Goal: Check status: Check status

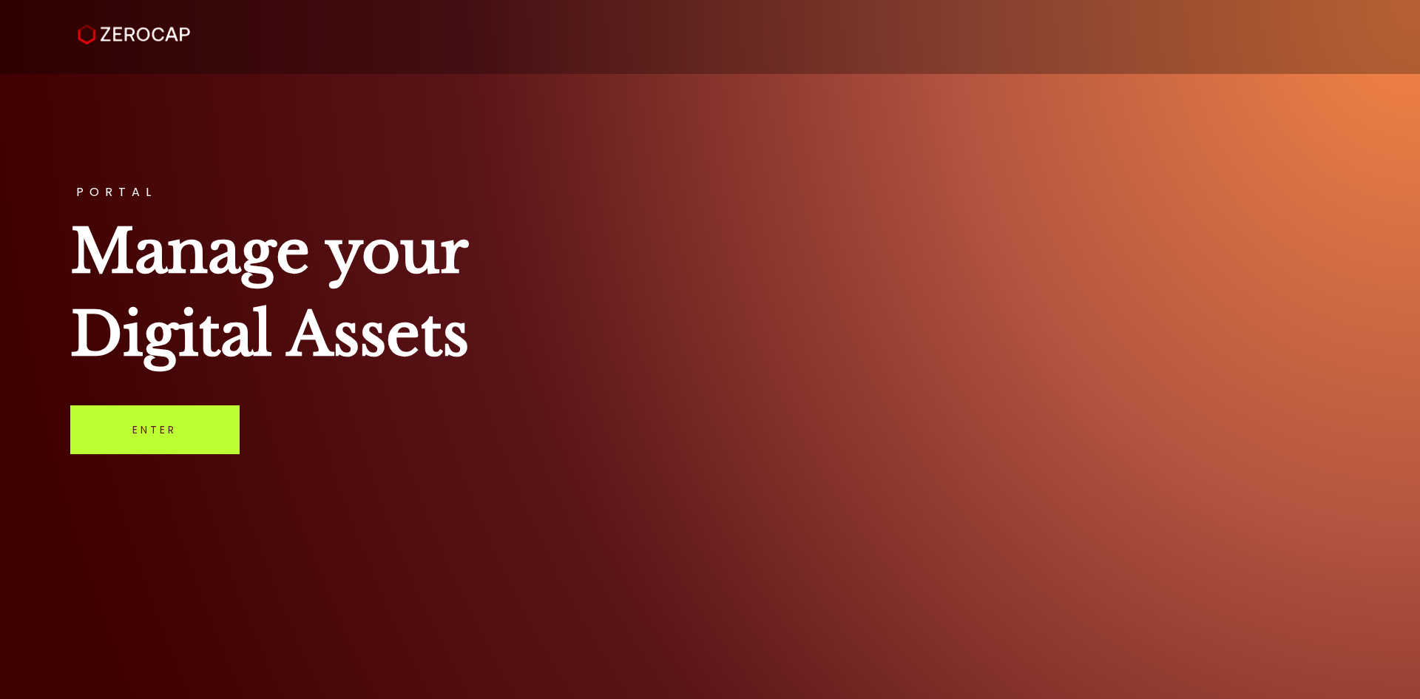
click at [210, 435] on link "Enter" at bounding box center [154, 429] width 169 height 49
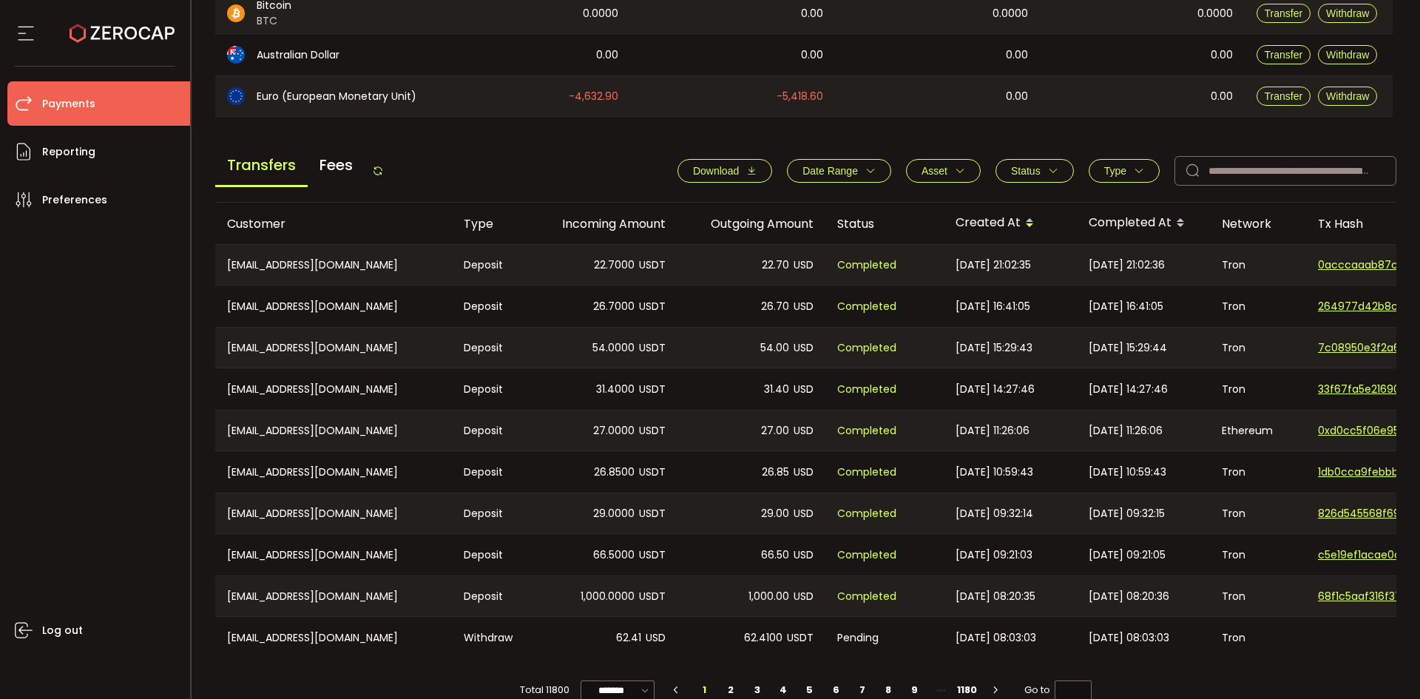
scroll to position [493, 0]
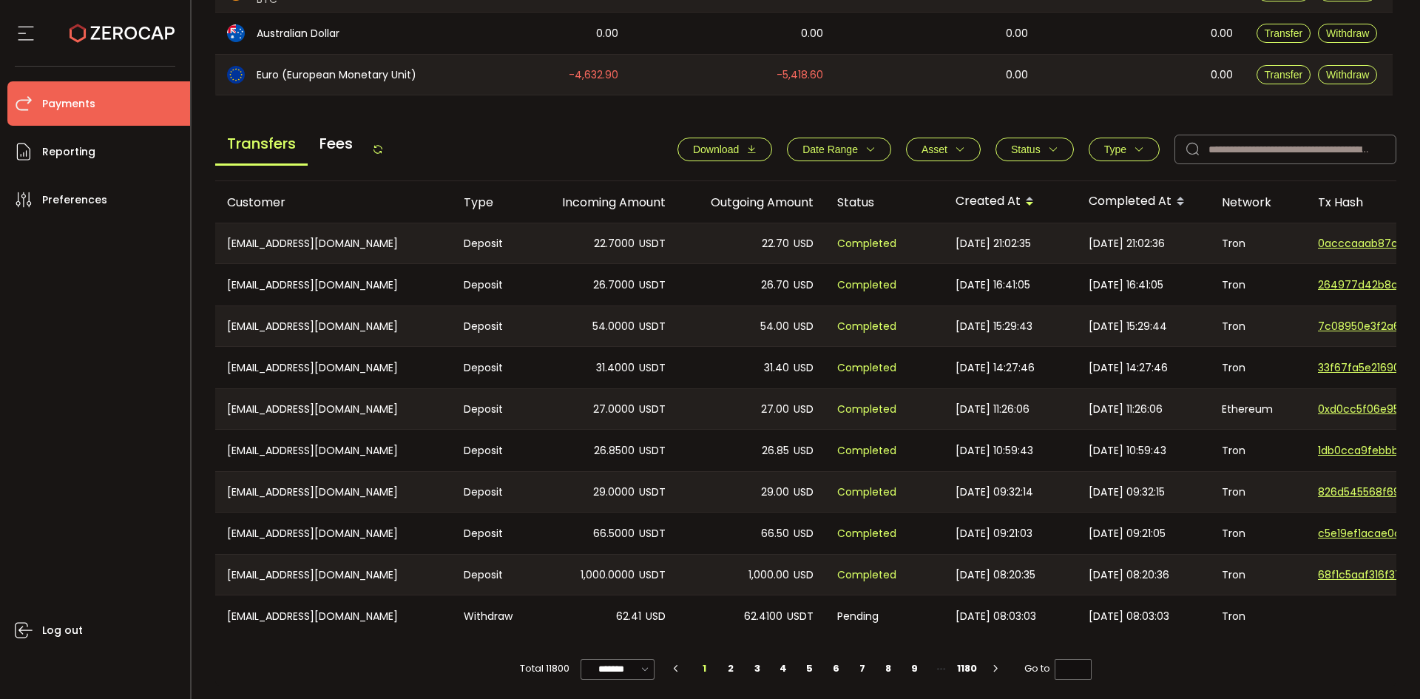
click at [1017, 154] on span "Status" at bounding box center [1026, 149] width 30 height 12
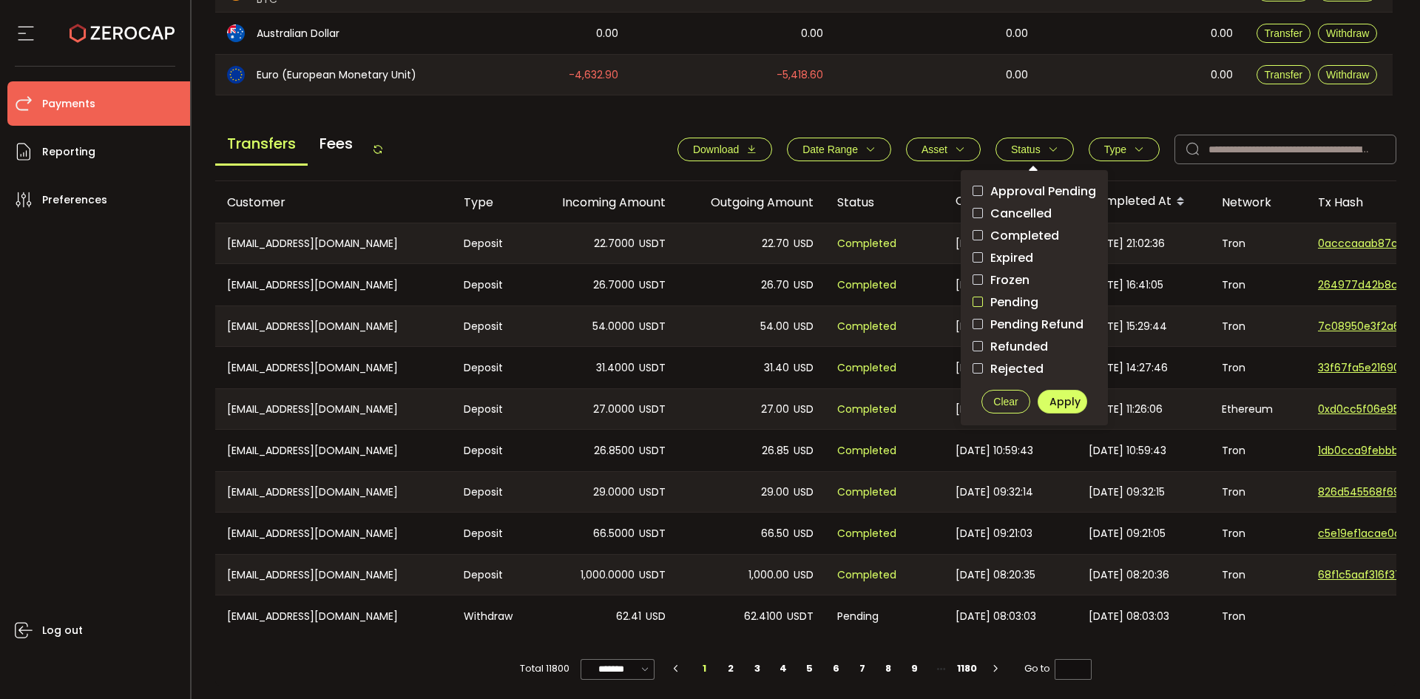
click at [976, 302] on span "checkbox-group" at bounding box center [977, 302] width 10 height 10
click at [1059, 402] on span "Apply" at bounding box center [1064, 401] width 31 height 15
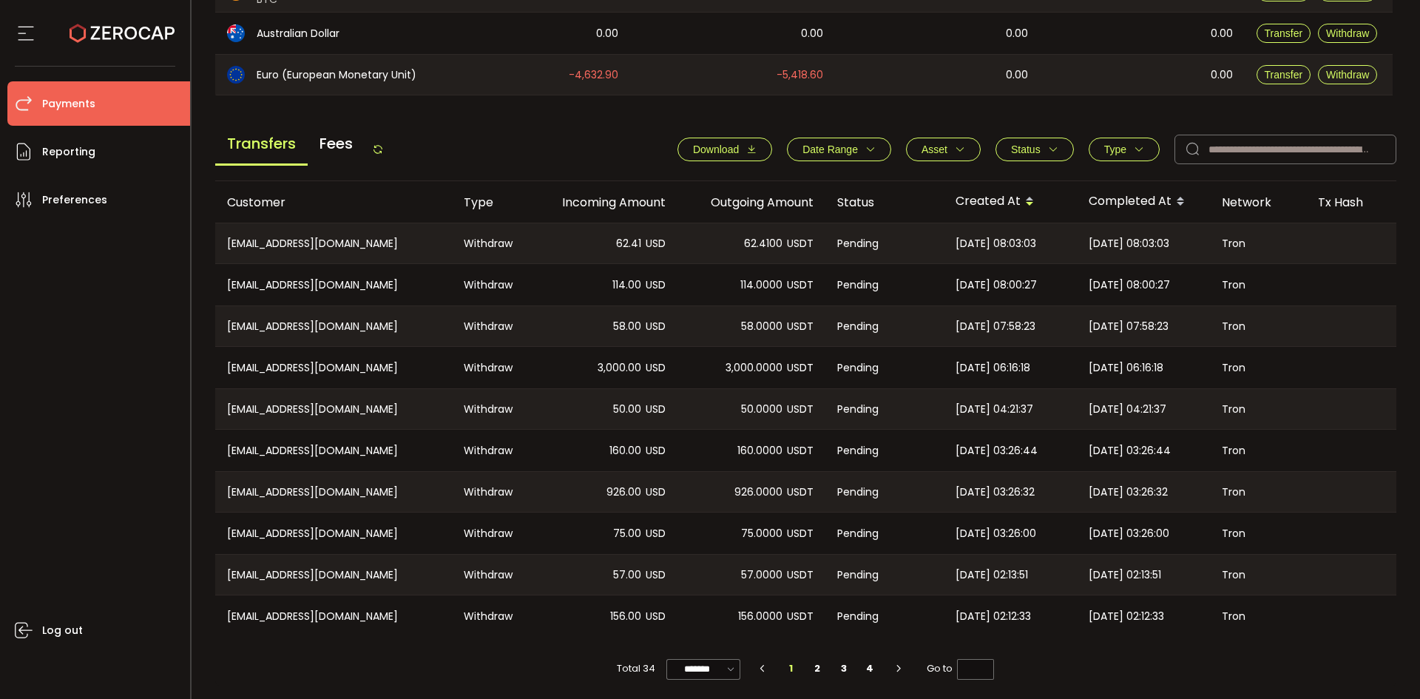
scroll to position [500, 0]
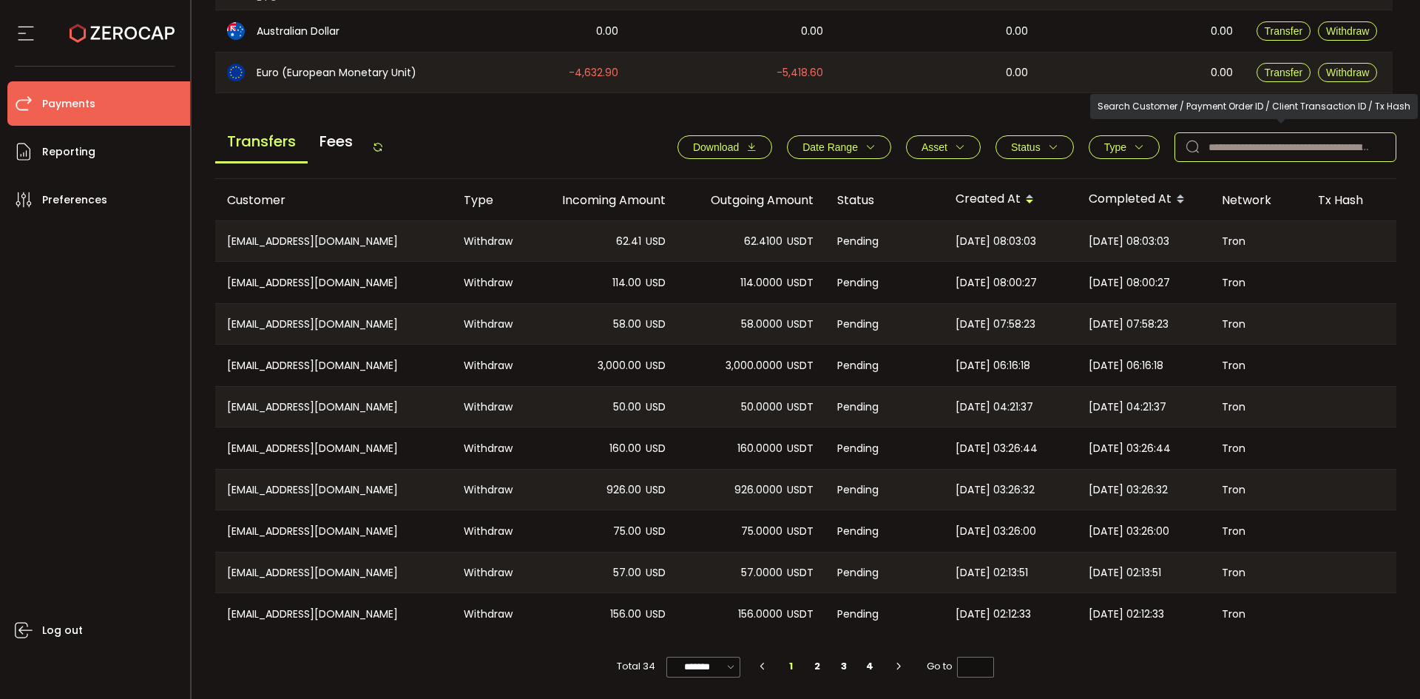
click at [1244, 140] on input "text" at bounding box center [1285, 147] width 222 height 30
paste input "**********"
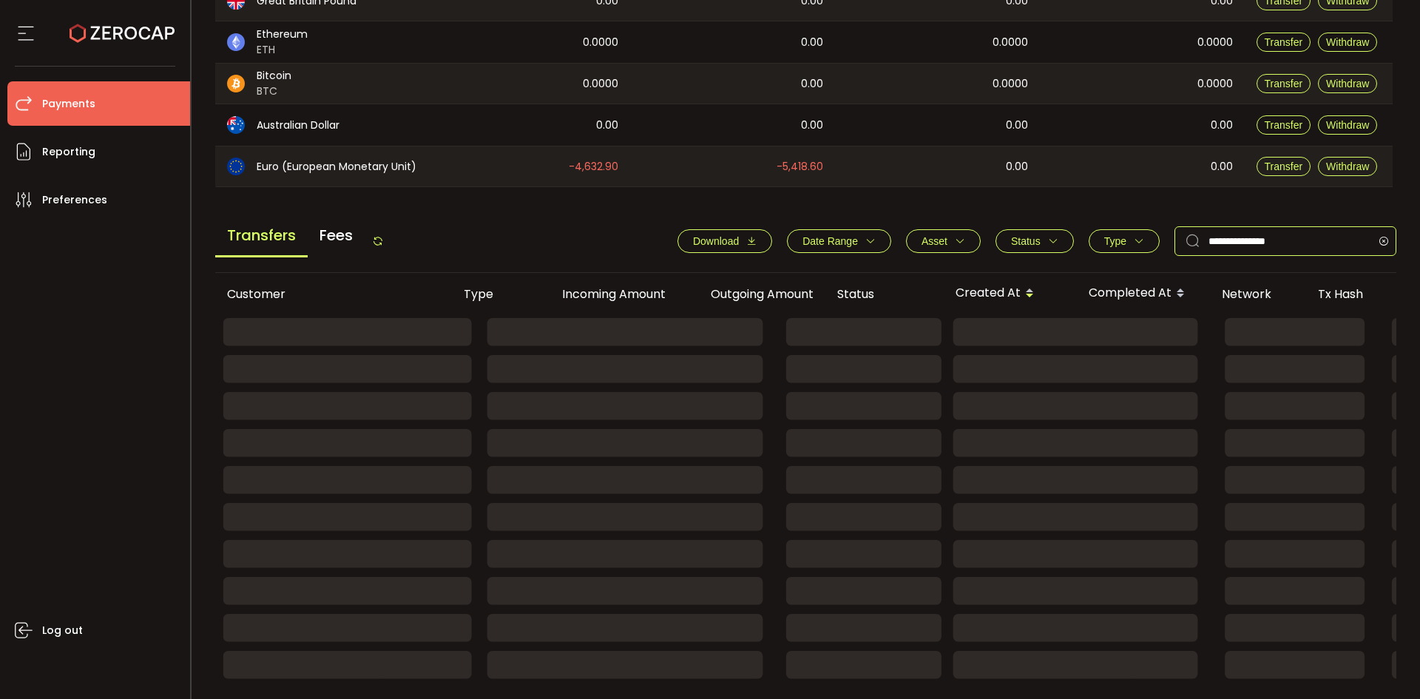
scroll to position [243, 0]
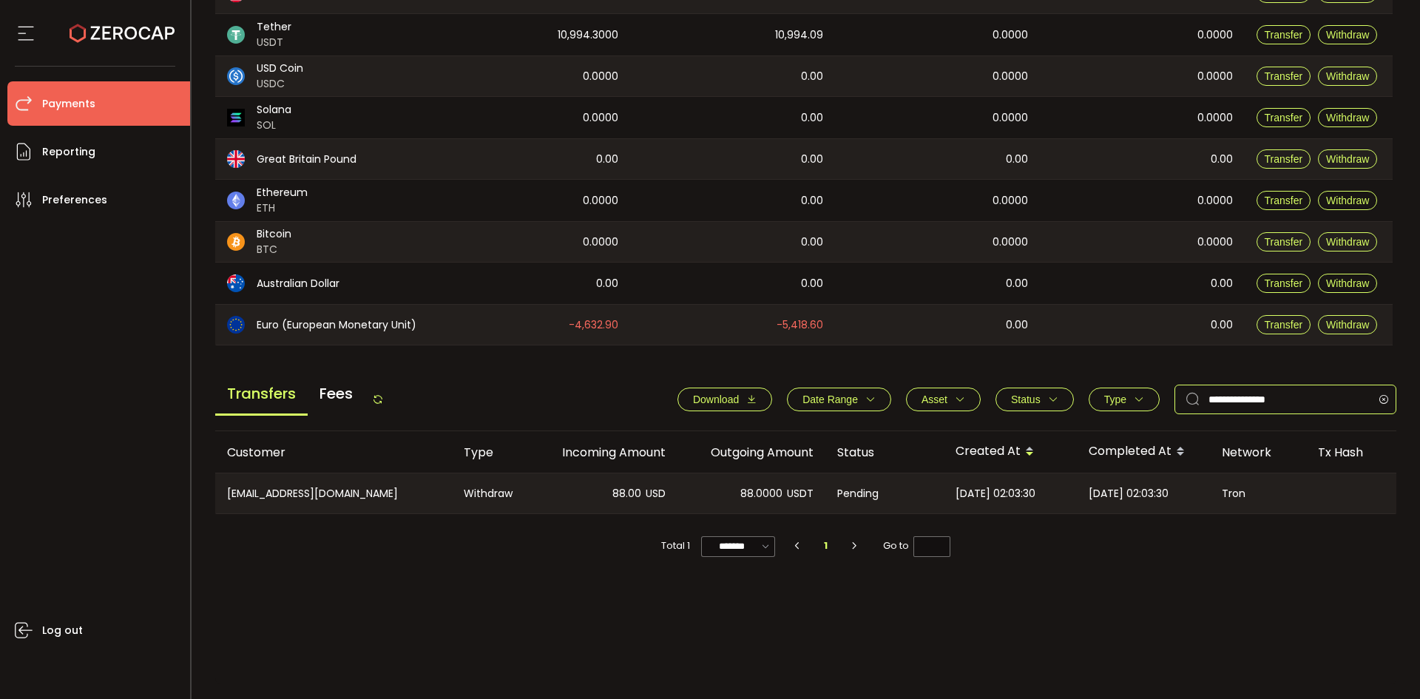
type input "**********"
click at [1017, 396] on span "Status" at bounding box center [1026, 399] width 30 height 12
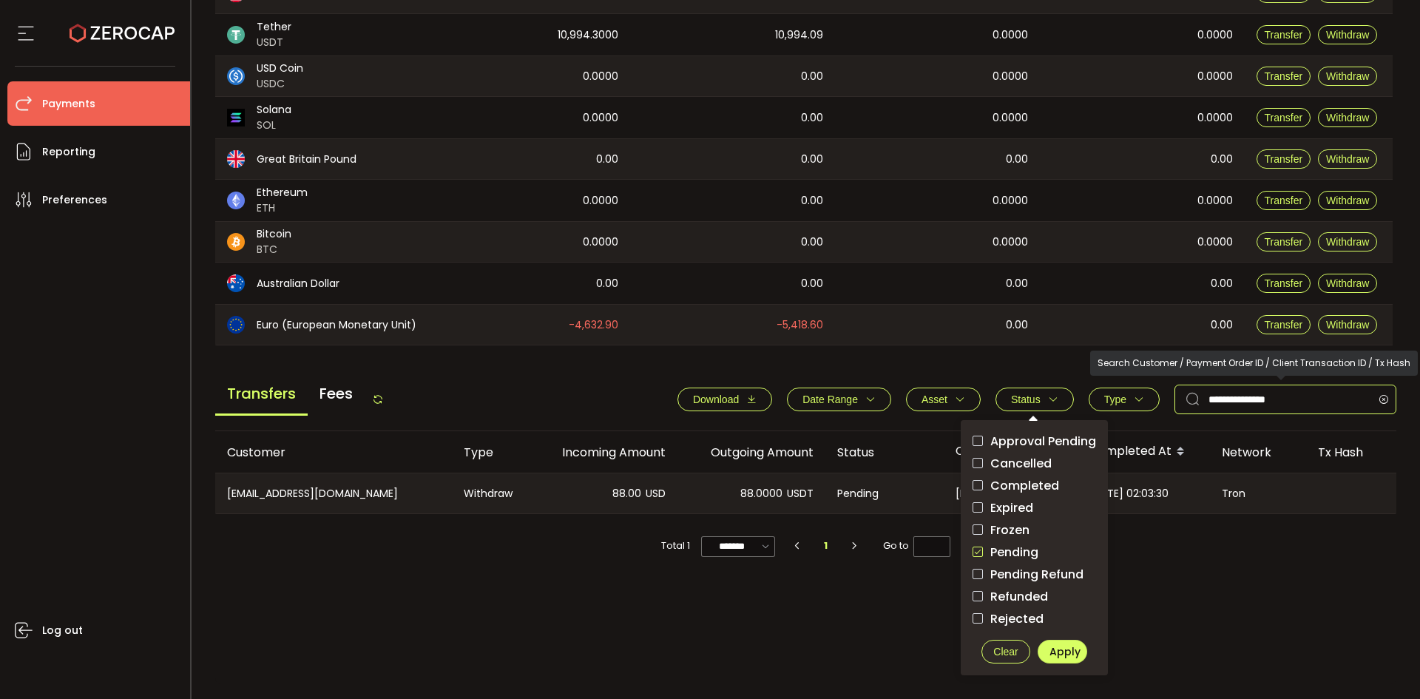
drag, startPoint x: 1300, startPoint y: 393, endPoint x: 1346, endPoint y: 397, distance: 46.1
click at [1301, 395] on input "**********" at bounding box center [1285, 400] width 222 height 30
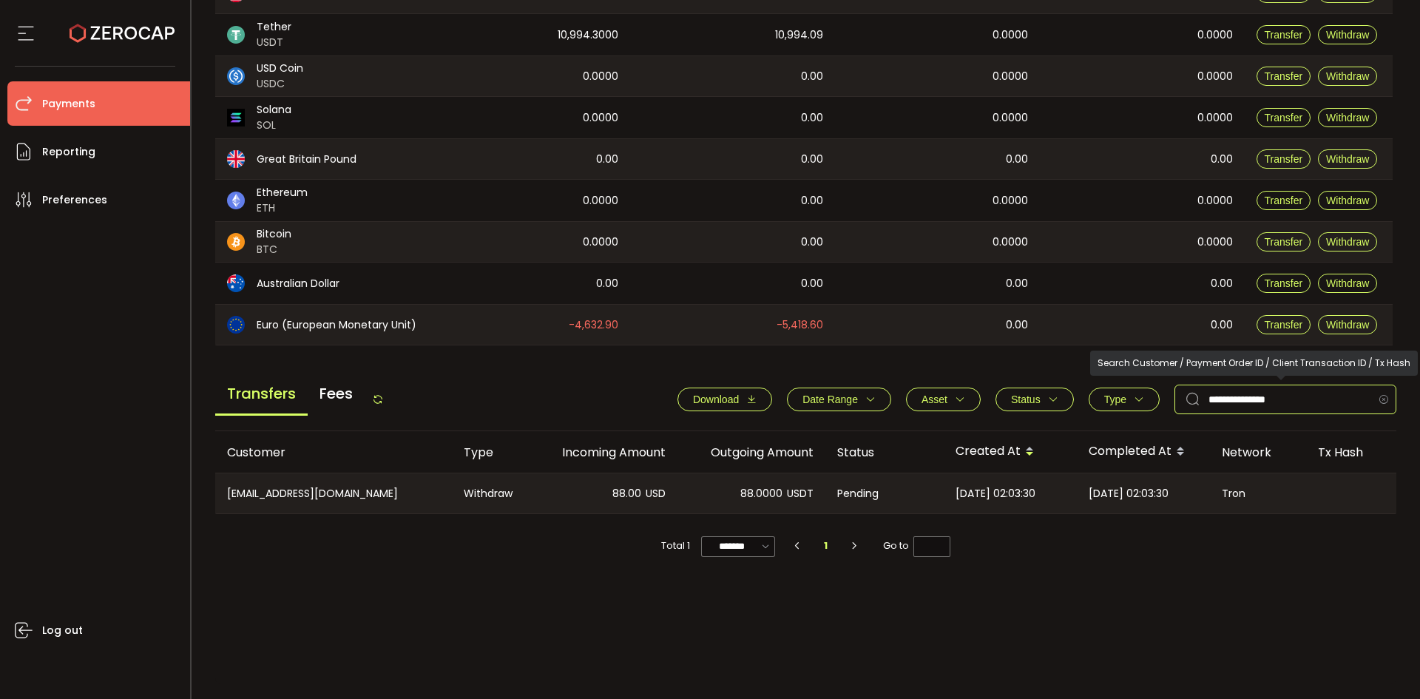
click at [1378, 398] on icon at bounding box center [1383, 400] width 18 height 30
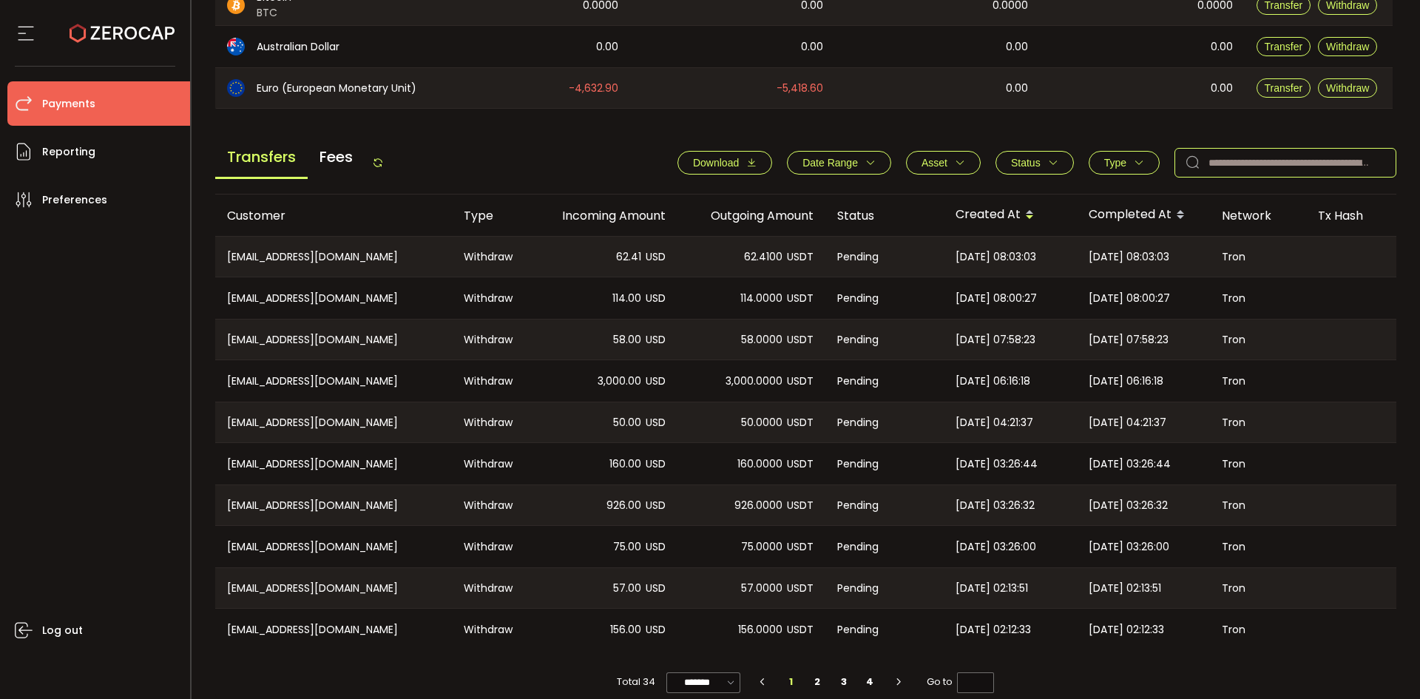
scroll to position [490, 0]
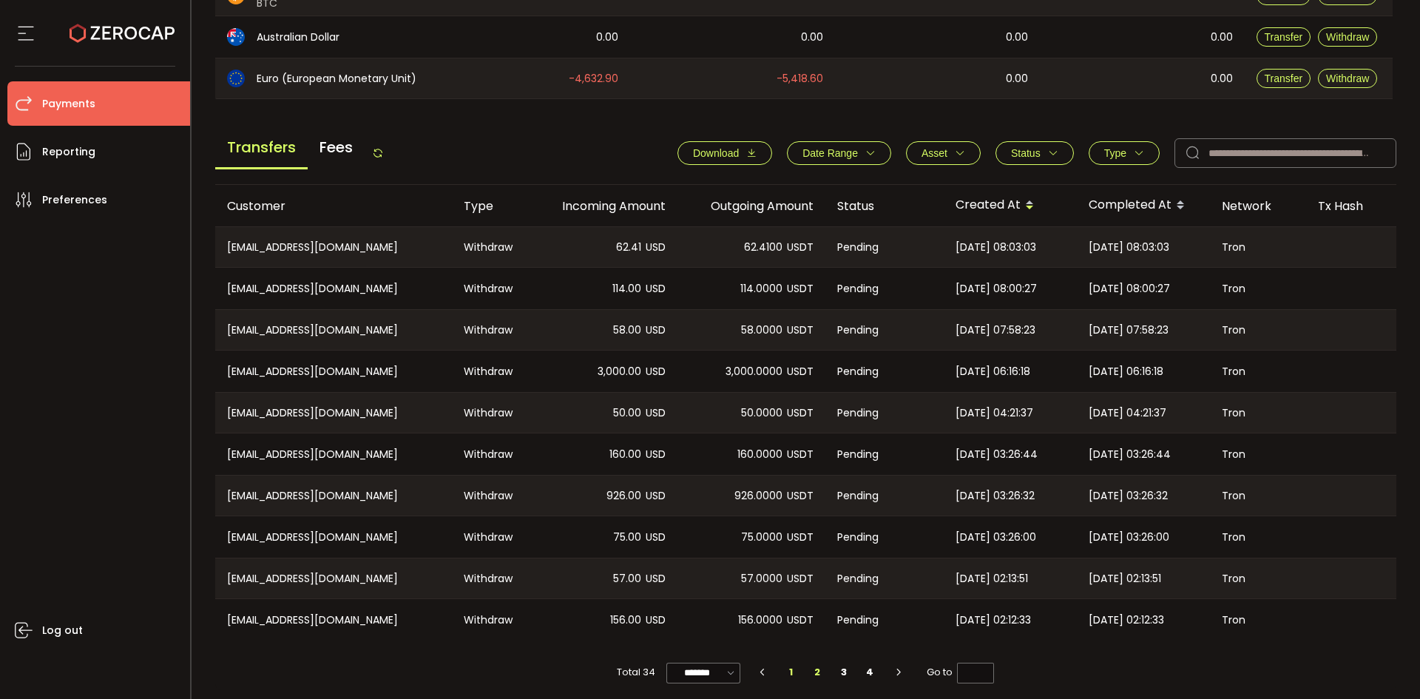
click at [806, 674] on li "2" at bounding box center [817, 672] width 27 height 21
click at [842, 671] on li "3" at bounding box center [843, 672] width 27 height 21
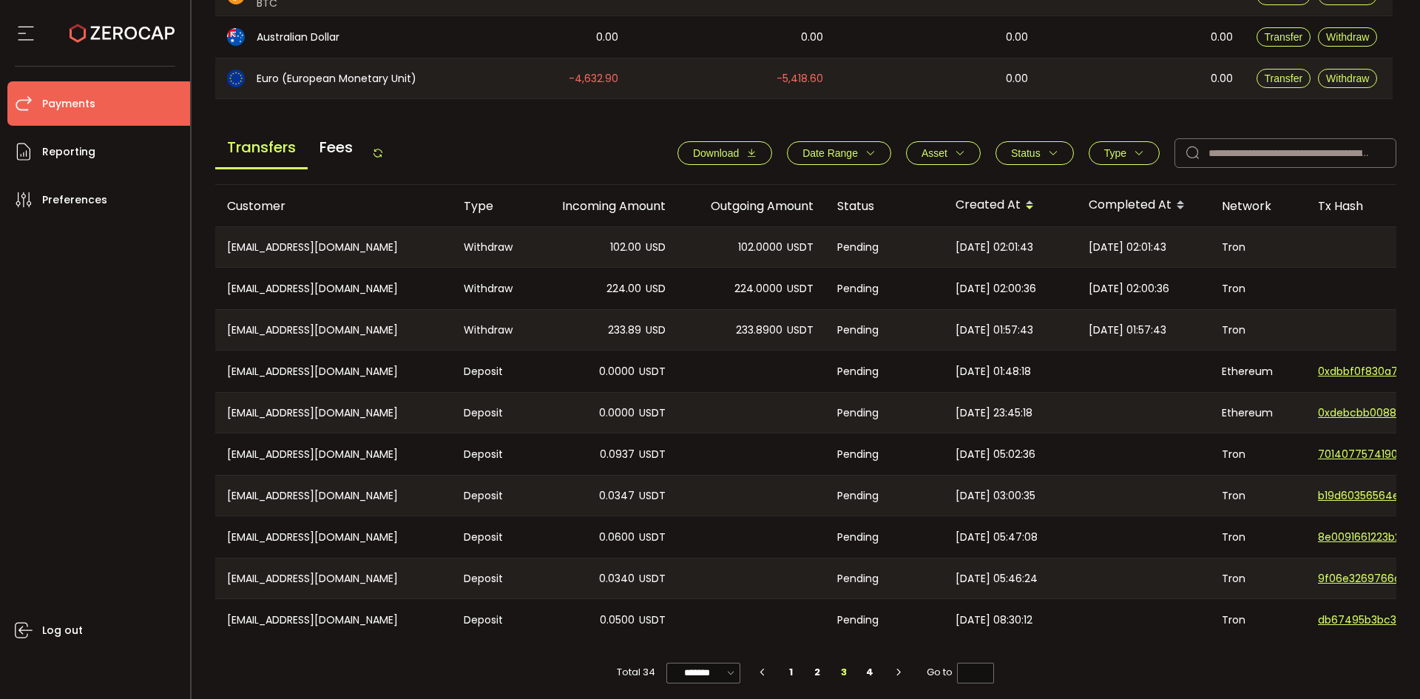
click at [765, 675] on icon "button" at bounding box center [762, 672] width 13 height 9
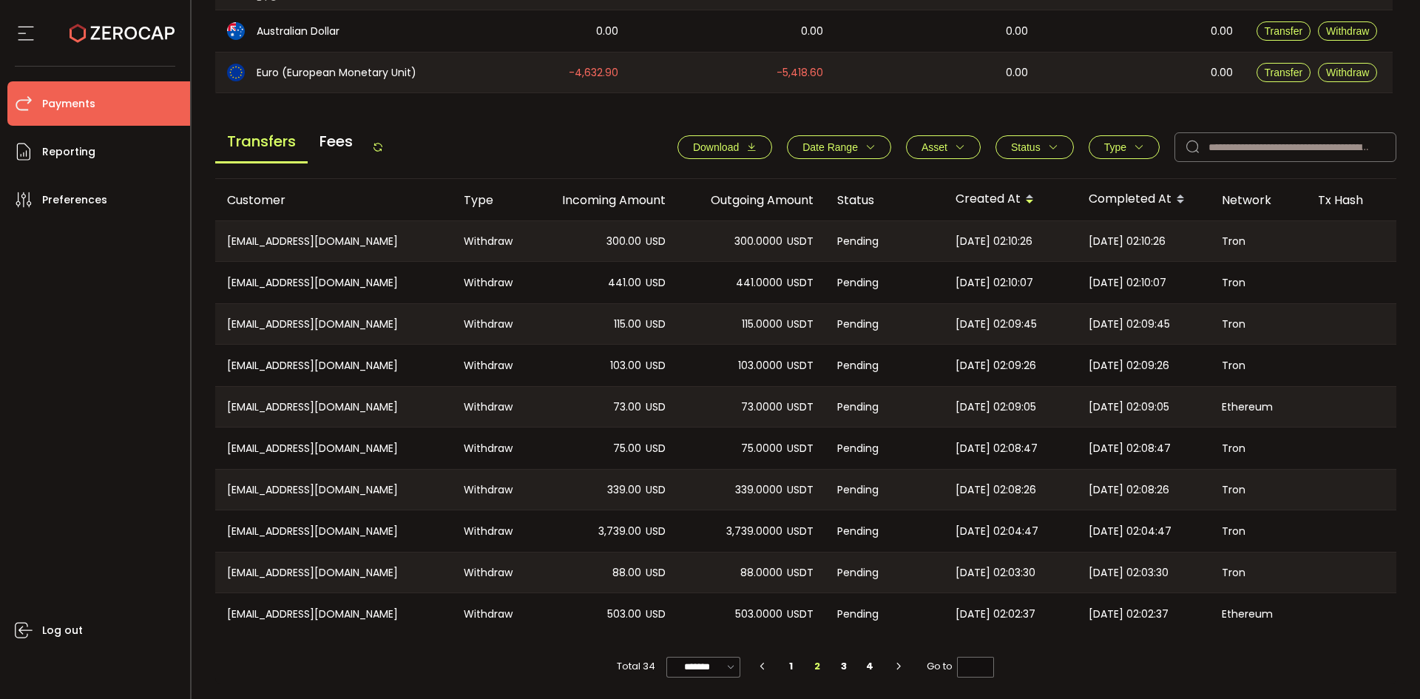
scroll to position [0, 0]
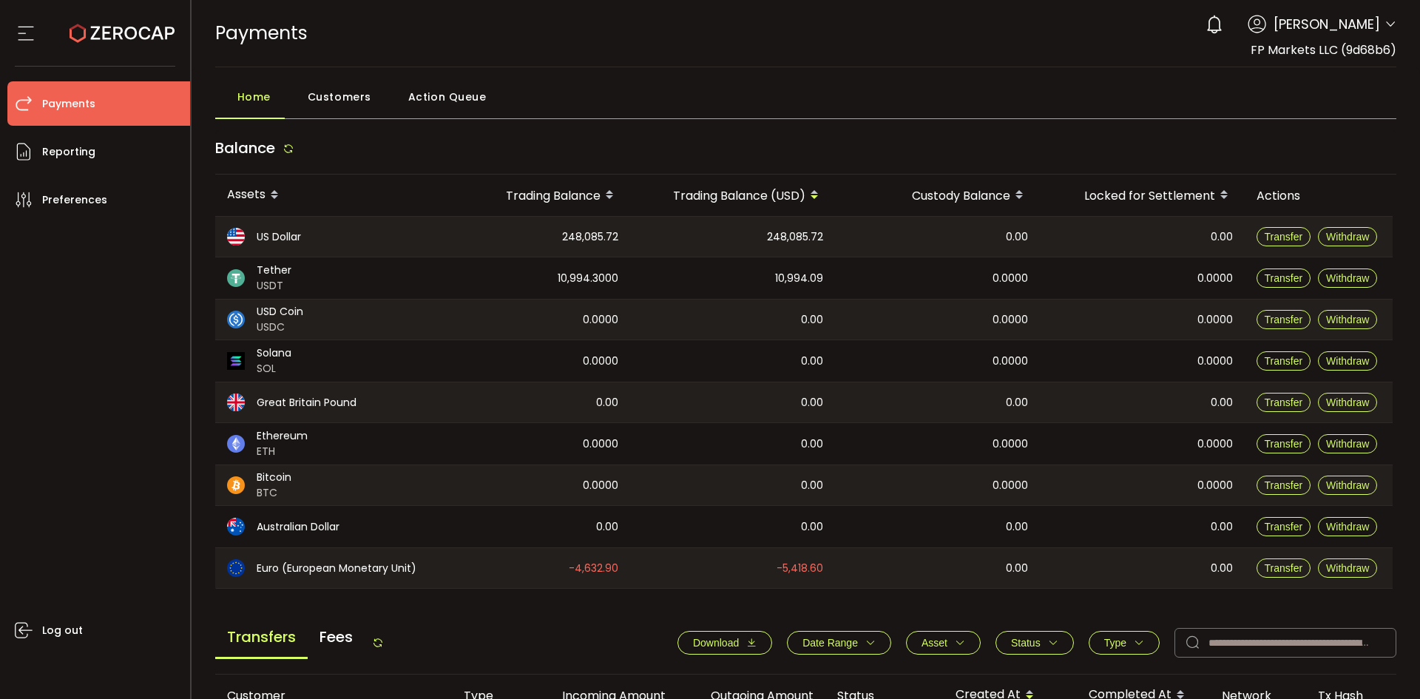
click at [292, 151] on icon at bounding box center [288, 149] width 12 height 12
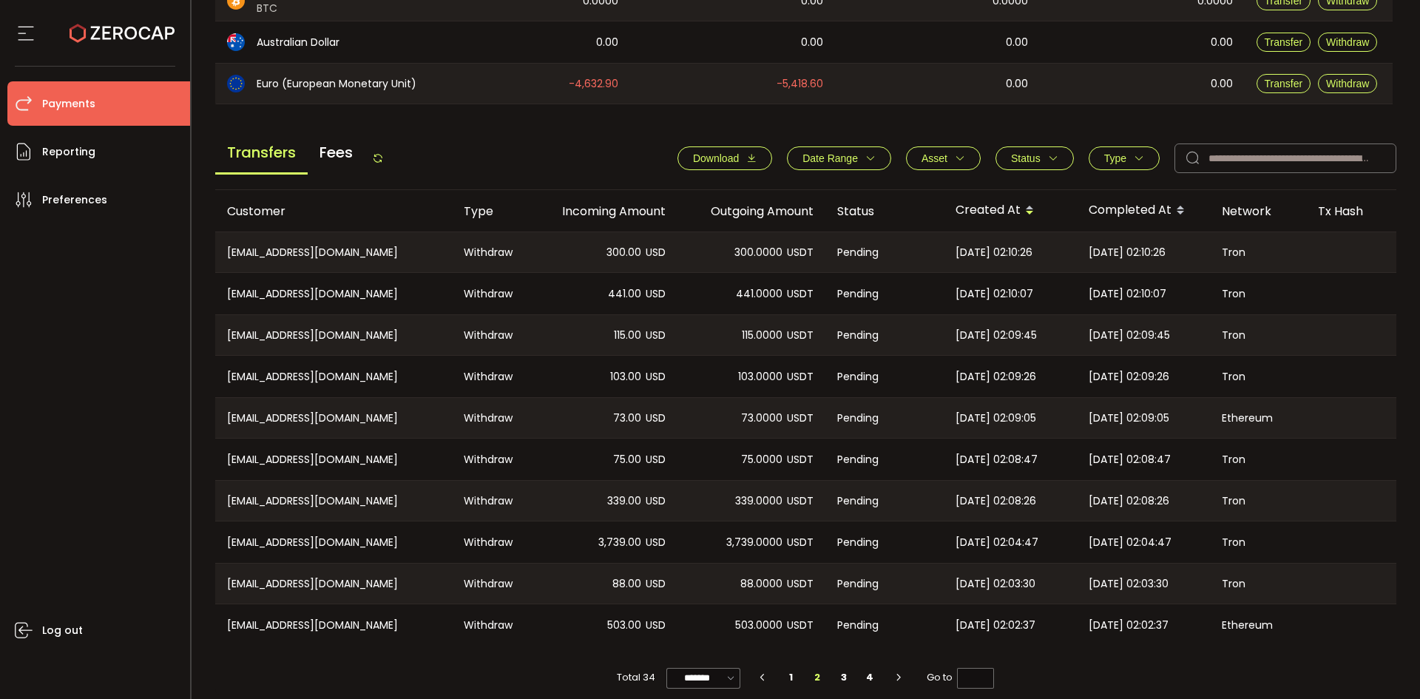
scroll to position [500, 0]
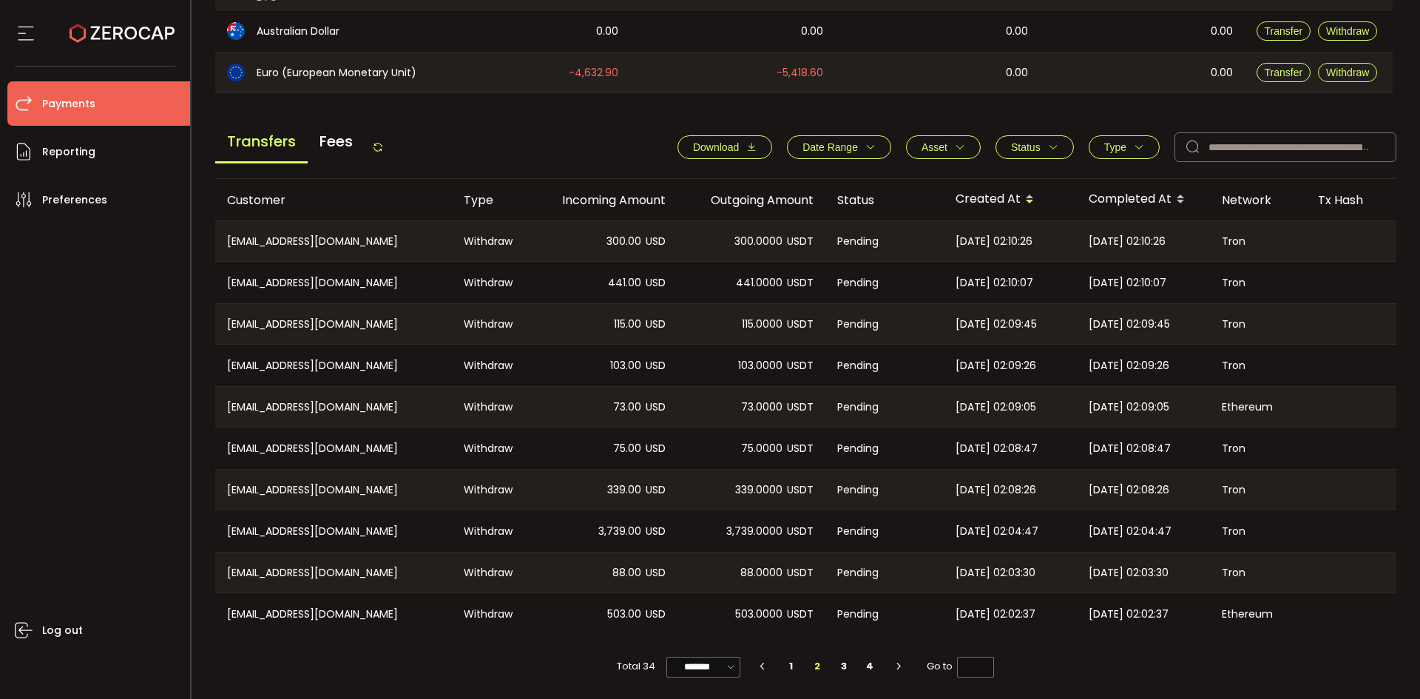
click at [380, 145] on icon at bounding box center [378, 147] width 12 height 12
click at [787, 664] on li "1" at bounding box center [791, 666] width 27 height 21
click at [817, 667] on li "2" at bounding box center [817, 666] width 27 height 21
click at [841, 666] on li "3" at bounding box center [843, 666] width 27 height 21
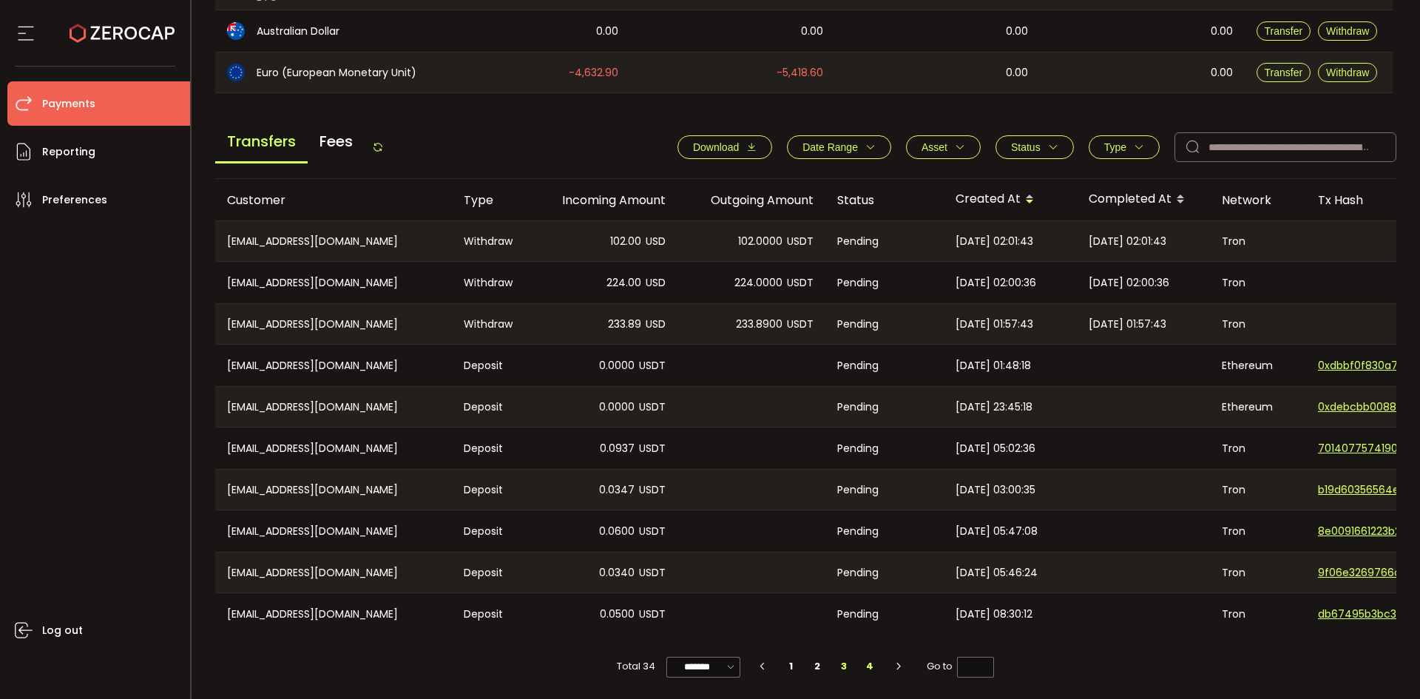
click at [864, 663] on li "4" at bounding box center [869, 666] width 27 height 21
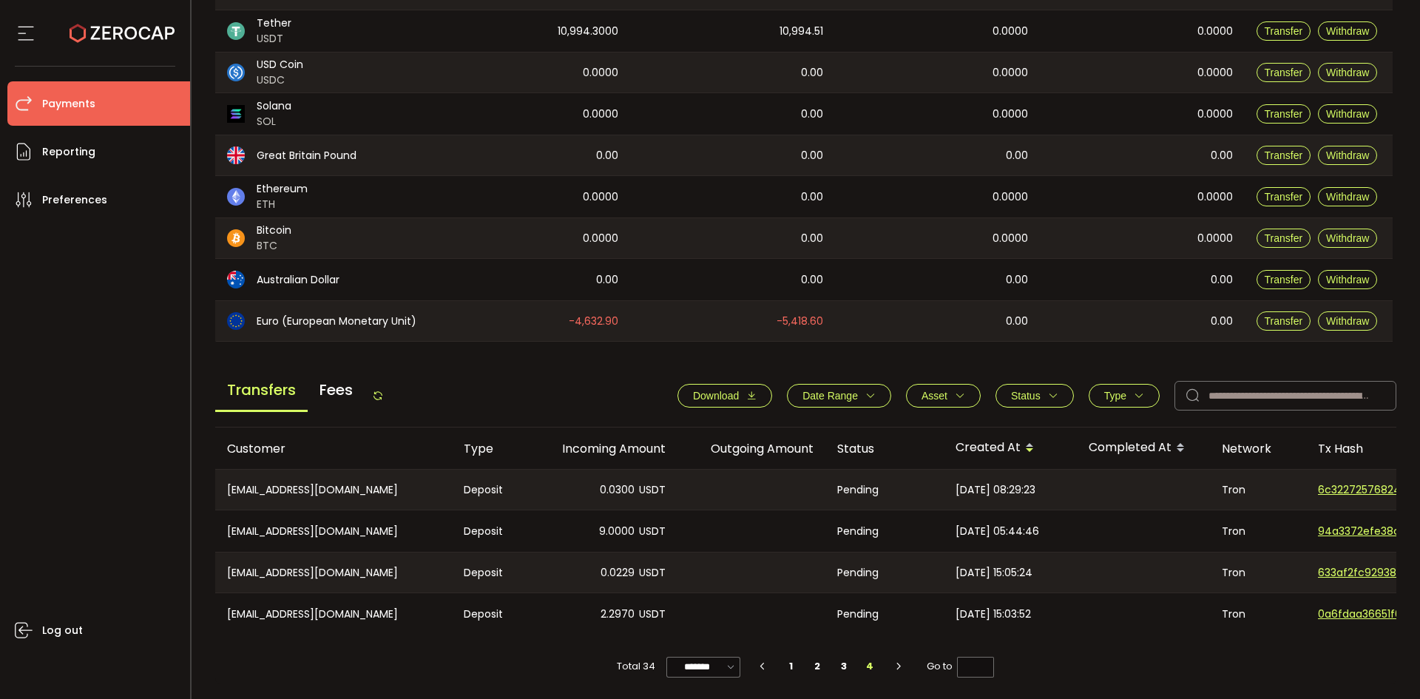
scroll to position [251, 0]
click at [843, 668] on li "3" at bounding box center [843, 666] width 27 height 21
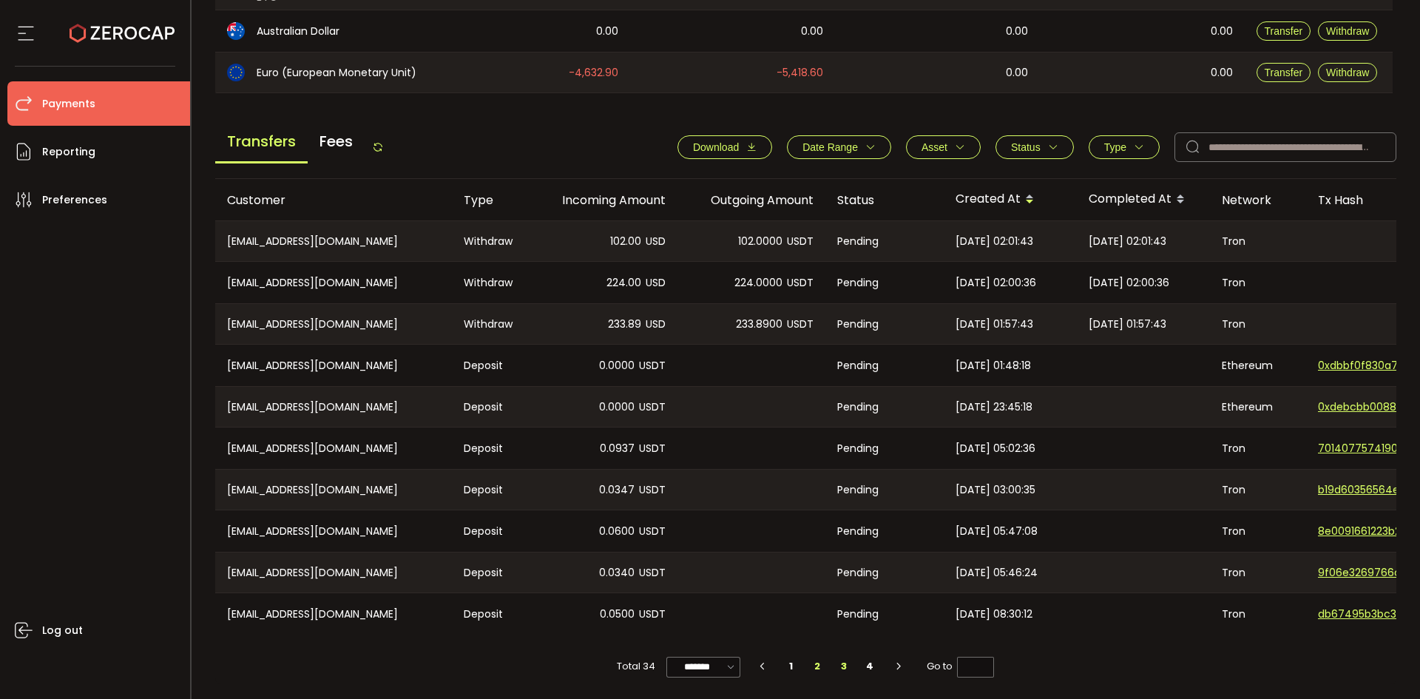
click at [818, 668] on li "2" at bounding box center [817, 666] width 27 height 21
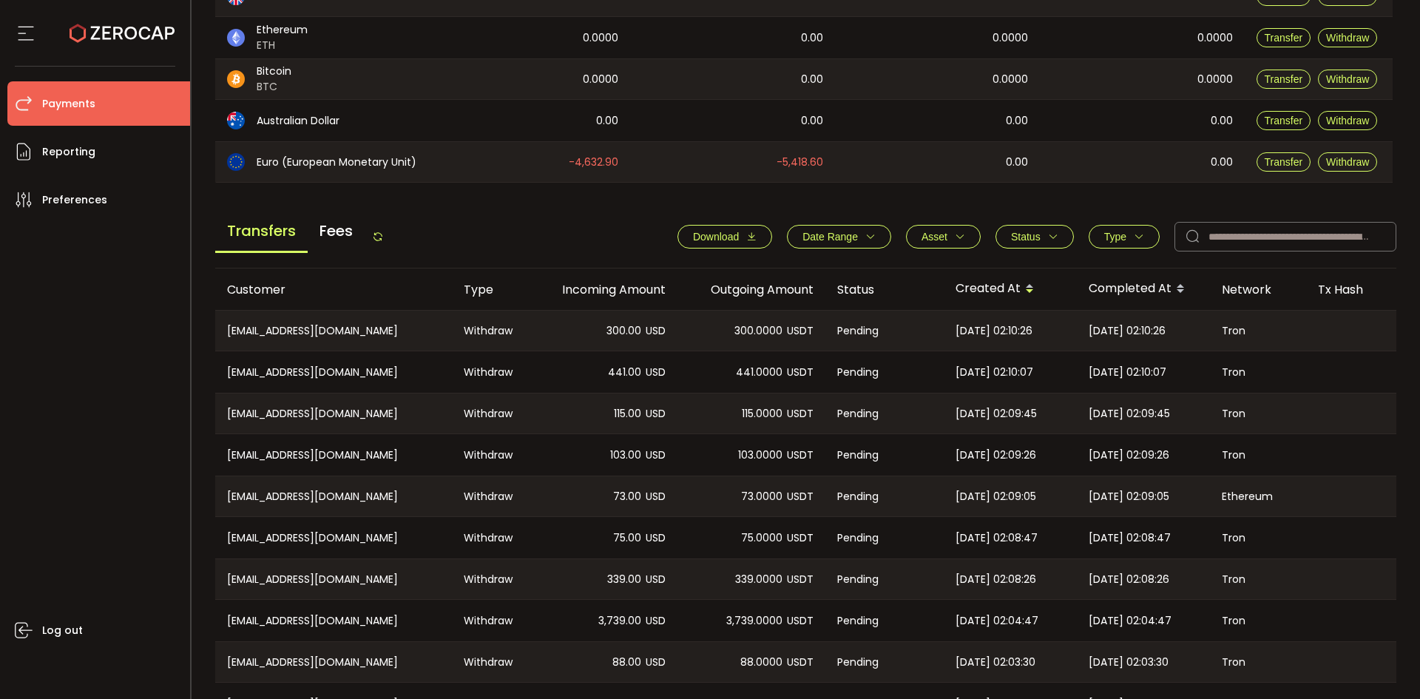
scroll to position [500, 0]
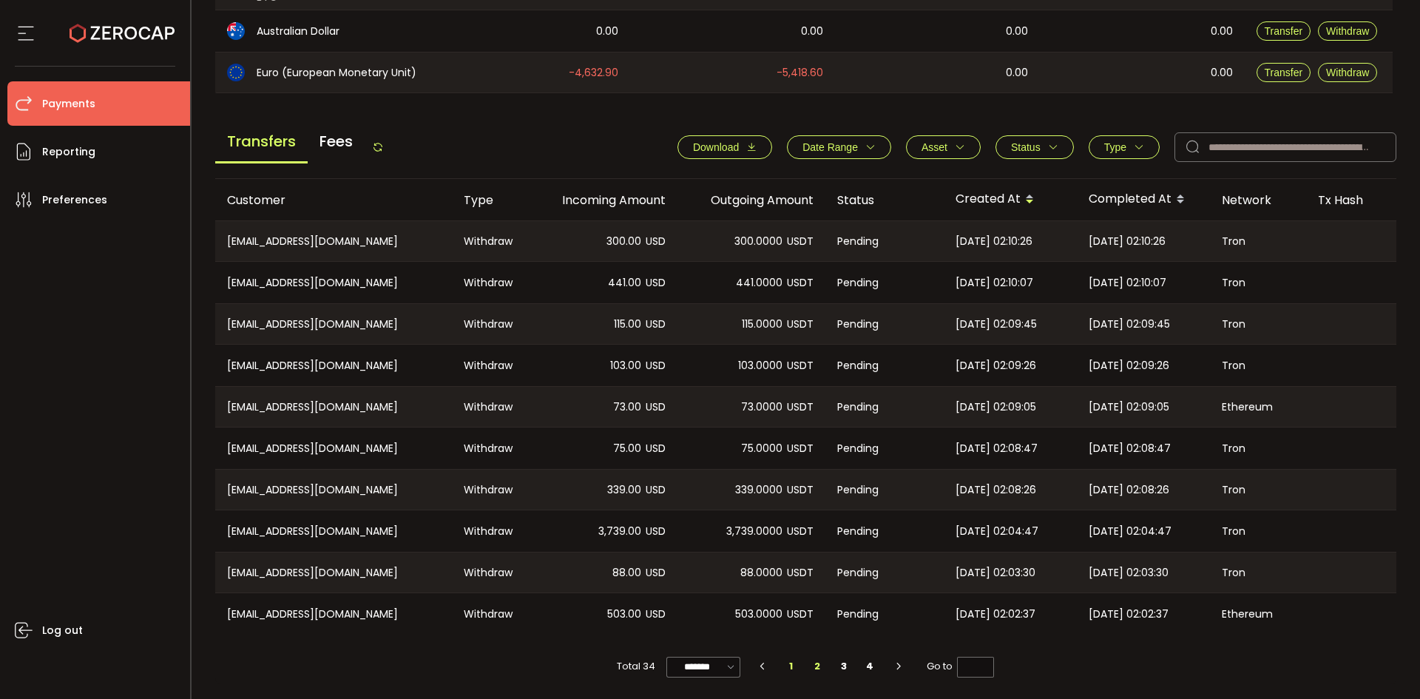
click at [797, 667] on li "1" at bounding box center [791, 666] width 27 height 21
type input "*"
